Goal: Ask a question

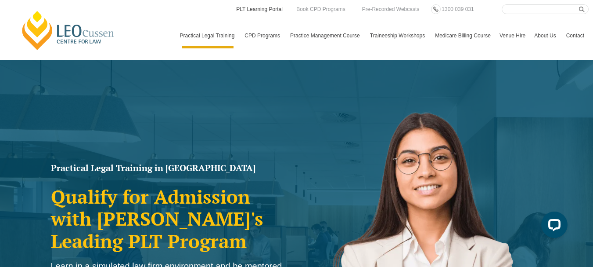
click at [257, 8] on link "PLT Learning Portal" at bounding box center [259, 9] width 48 height 10
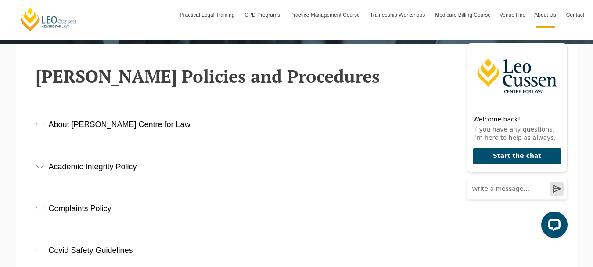
scroll to position [201, 0]
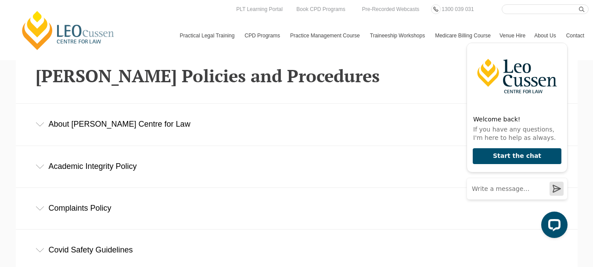
click at [507, 9] on input "Search here" at bounding box center [545, 9] width 87 height 10
type input "distinction"
click at [579, 4] on button "submit" at bounding box center [584, 9] width 10 height 10
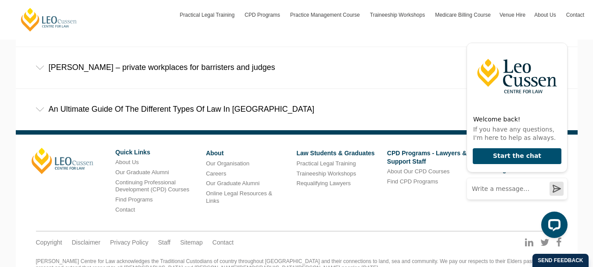
scroll to position [470, 0]
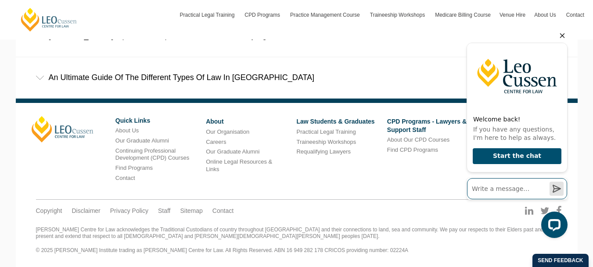
click at [483, 189] on input "Write a message…" at bounding box center [517, 188] width 100 height 21
type input "Hi, I'm just wondering if the GDLP is awarded with Distinction and what the req…"
click button "Send a message" at bounding box center [557, 188] width 14 height 14
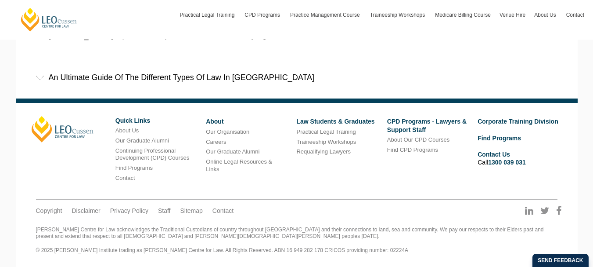
scroll to position [0, 0]
